Goal: Information Seeking & Learning: Learn about a topic

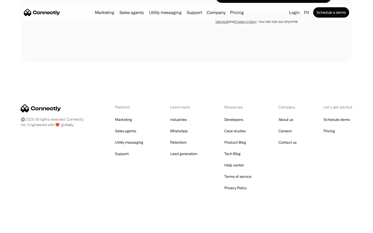
scroll to position [981, 0]
